Goal: Find specific page/section: Find specific page/section

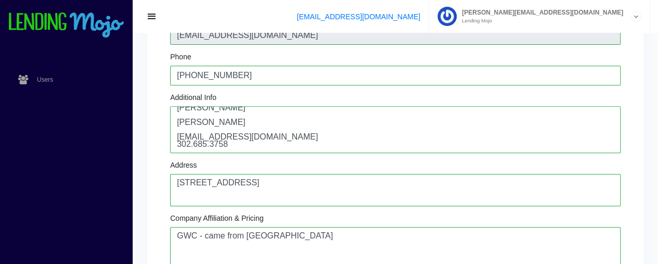
scroll to position [22, 0]
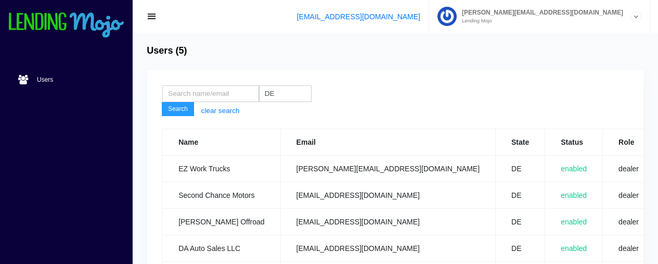
scroll to position [66, 0]
